Goal: Navigation & Orientation: Find specific page/section

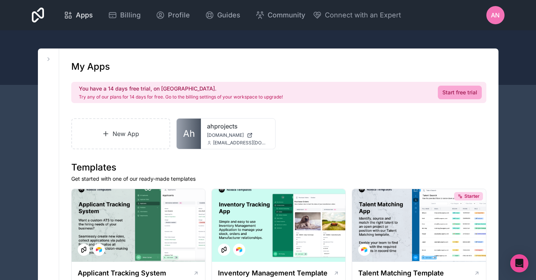
click at [86, 17] on span "Apps" at bounding box center [84, 15] width 17 height 11
click at [261, 129] on icon at bounding box center [262, 131] width 6 height 6
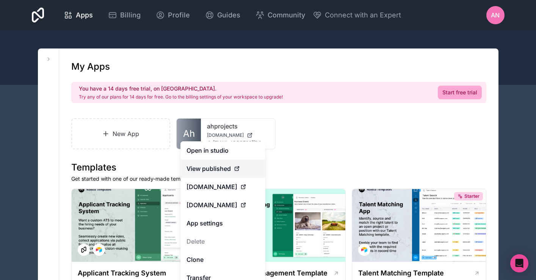
click at [213, 167] on span "View published" at bounding box center [209, 168] width 44 height 9
click at [213, 166] on span "View published" at bounding box center [209, 168] width 44 height 9
click at [239, 168] on icon at bounding box center [237, 169] width 6 height 6
click at [337, 145] on div "New App Ah ahprojects [DOMAIN_NAME] [EMAIL_ADDRESS][DOMAIN_NAME]" at bounding box center [278, 133] width 415 height 31
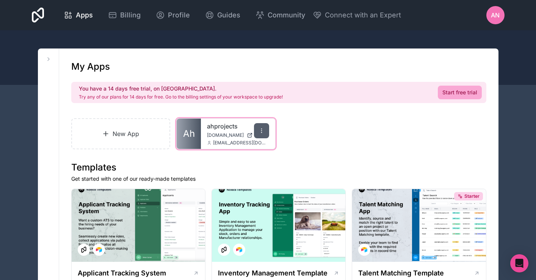
click at [259, 130] on icon at bounding box center [262, 131] width 6 height 6
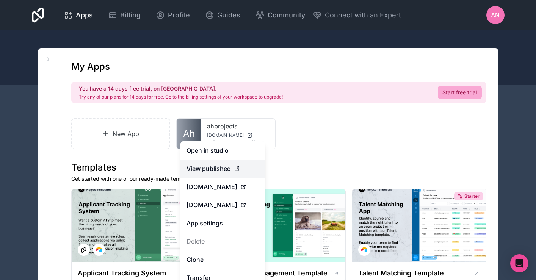
click at [229, 168] on span "View published" at bounding box center [209, 168] width 44 height 9
click at [228, 168] on span "View published" at bounding box center [209, 168] width 44 height 9
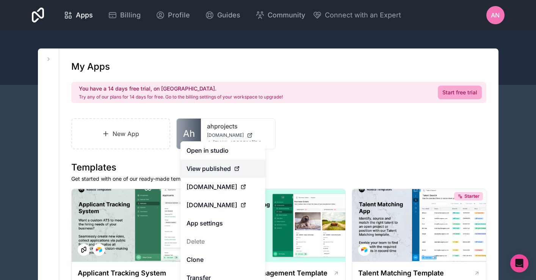
click at [228, 167] on span "View published" at bounding box center [209, 168] width 44 height 9
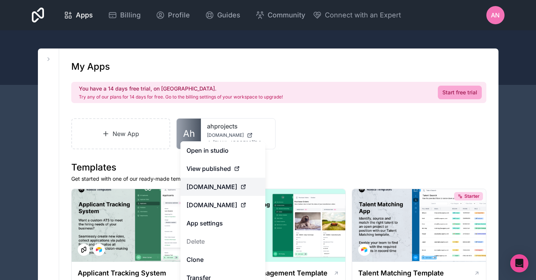
click at [229, 185] on span "[DOMAIN_NAME]" at bounding box center [212, 186] width 51 height 9
